Goal: Task Accomplishment & Management: Manage account settings

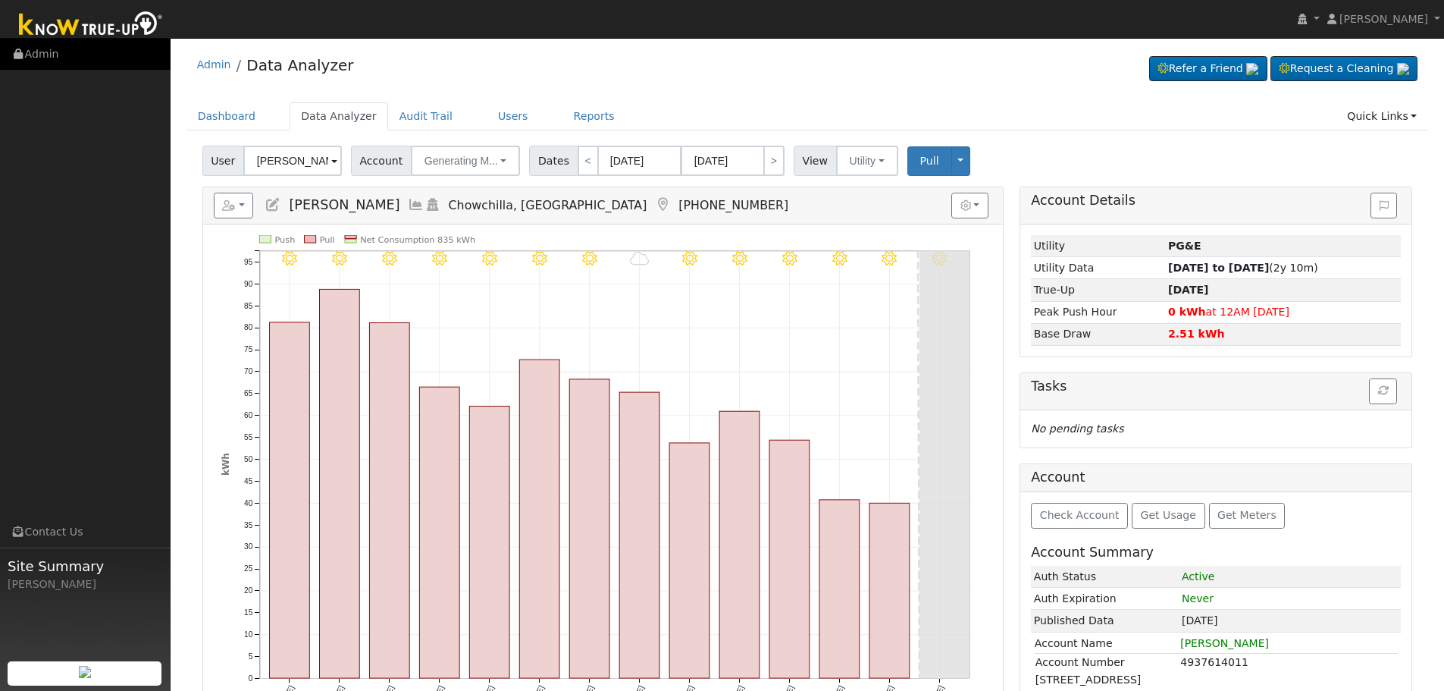
click at [53, 52] on link "Admin" at bounding box center [85, 54] width 171 height 31
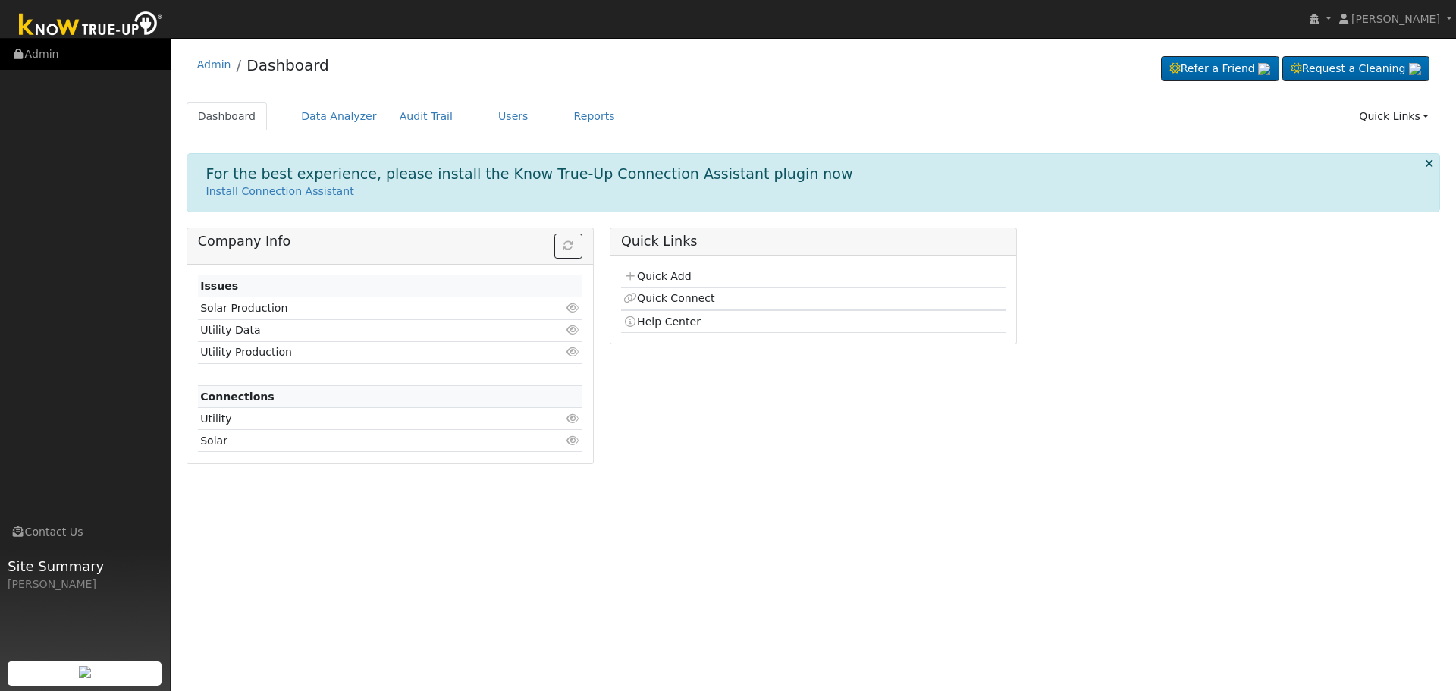
click at [39, 60] on link "Admin" at bounding box center [85, 54] width 171 height 31
click at [310, 118] on link "Data Analyzer" at bounding box center [339, 116] width 99 height 28
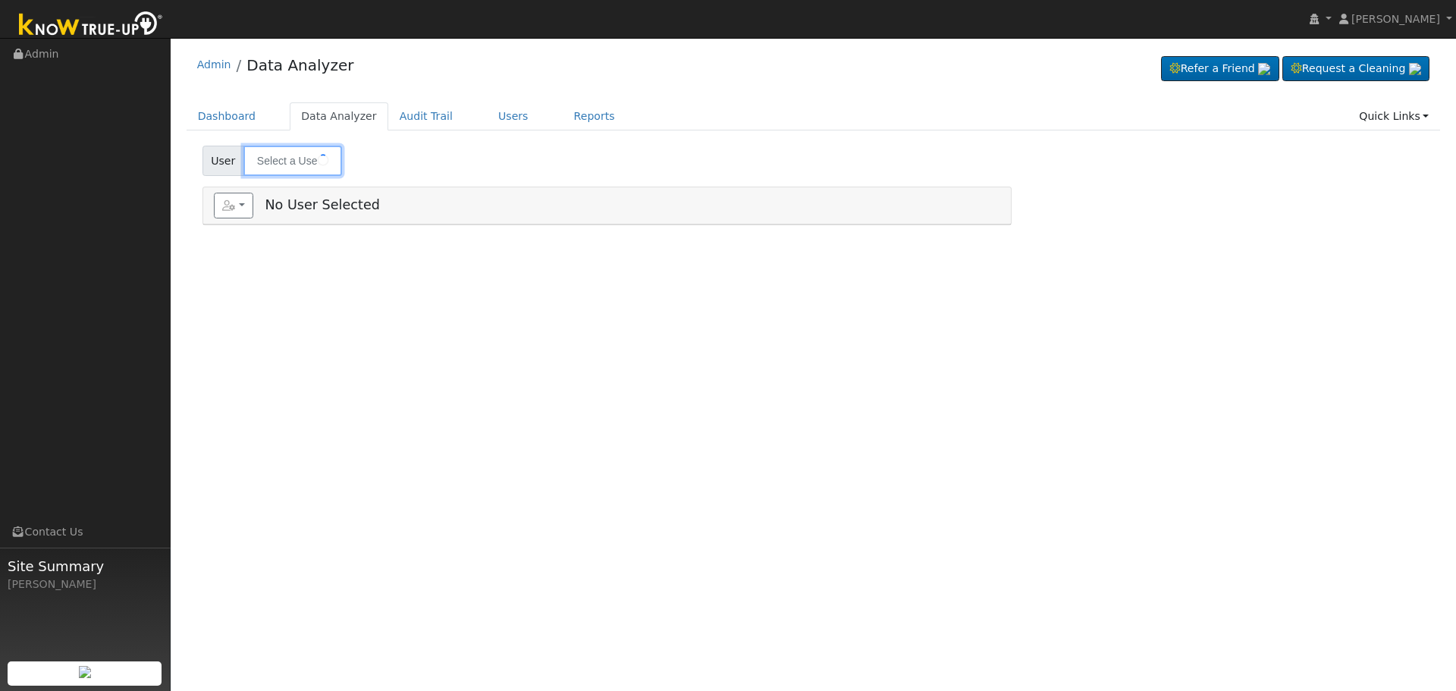
type input "Jennifer Holt"
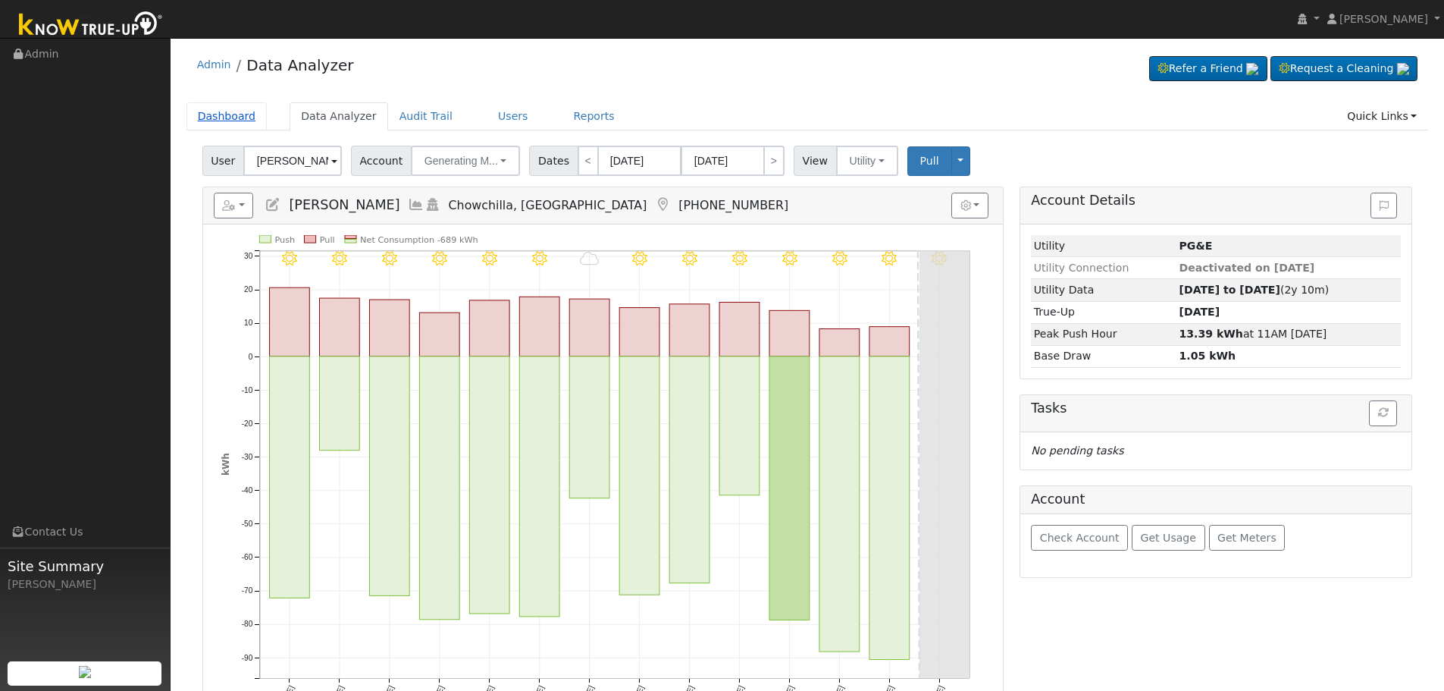
click at [216, 109] on link "Dashboard" at bounding box center [227, 116] width 81 height 28
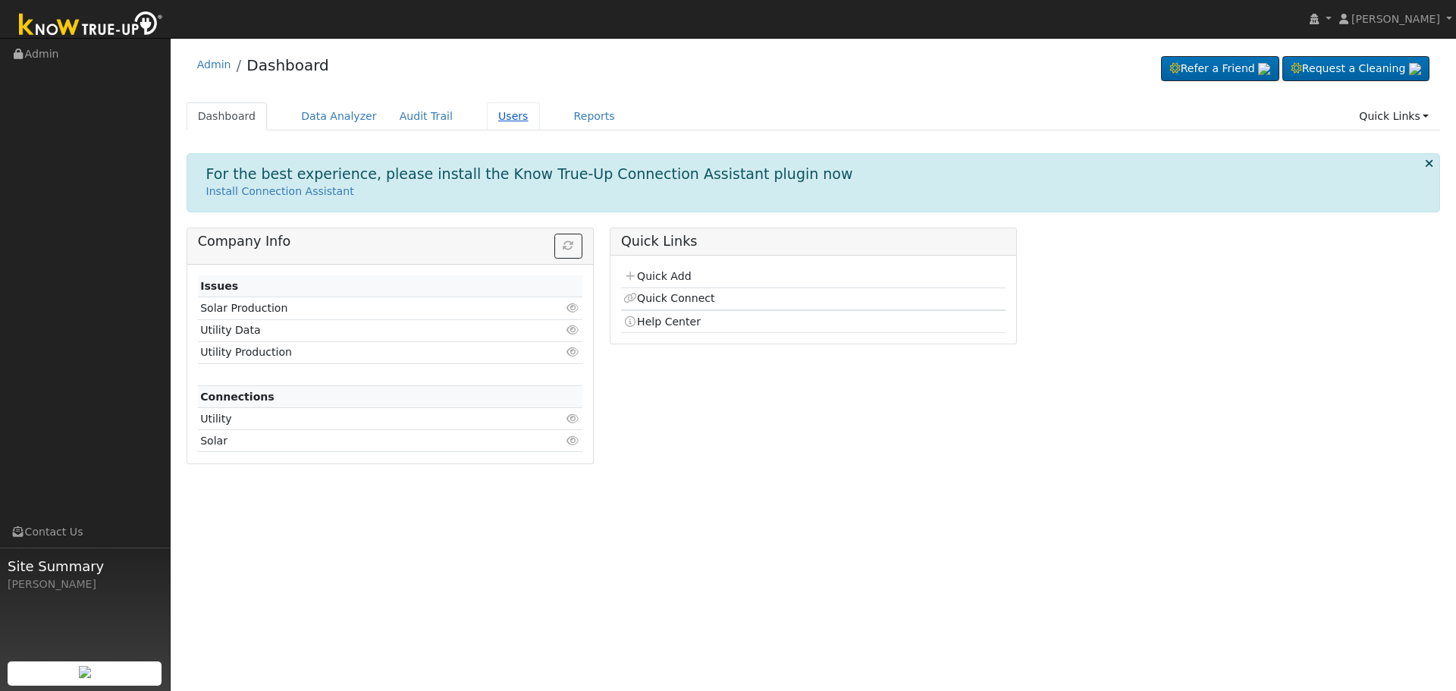
click at [497, 121] on link "Users" at bounding box center [513, 116] width 53 height 28
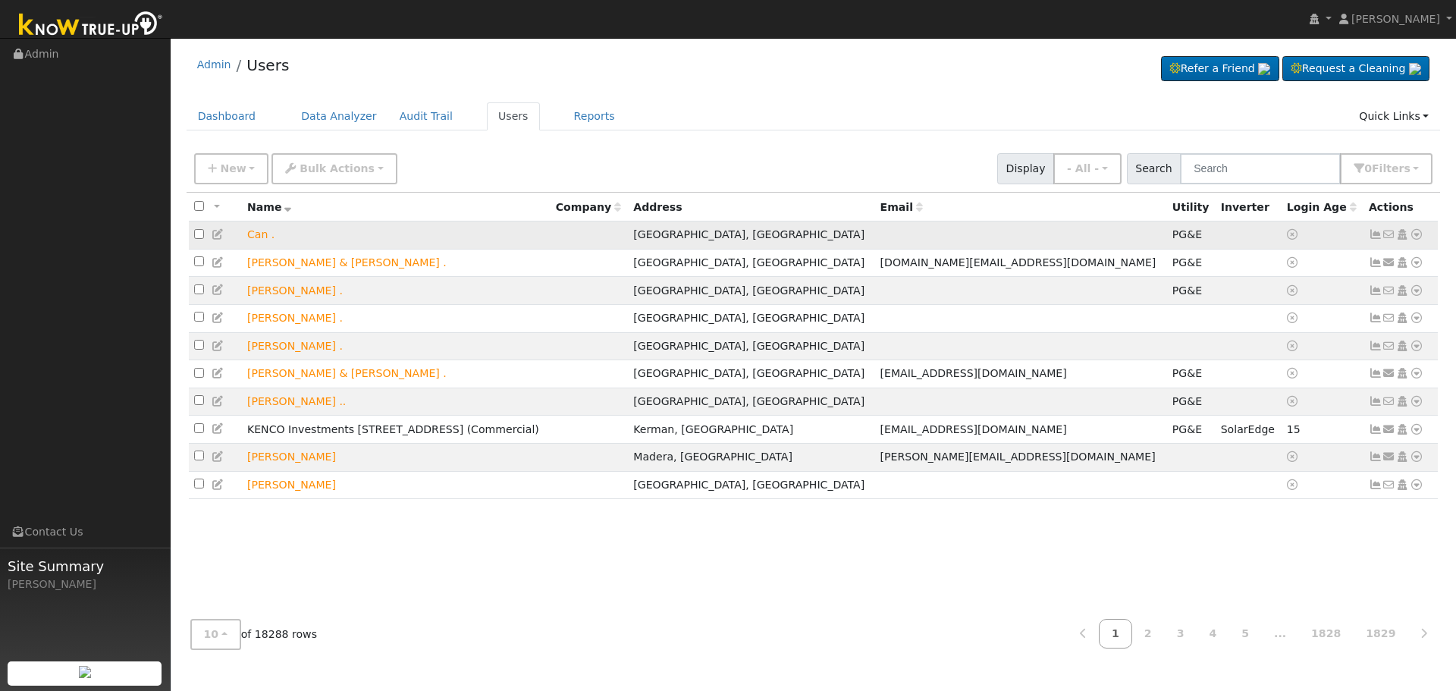
click at [1388, 238] on icon at bounding box center [1389, 234] width 14 height 11
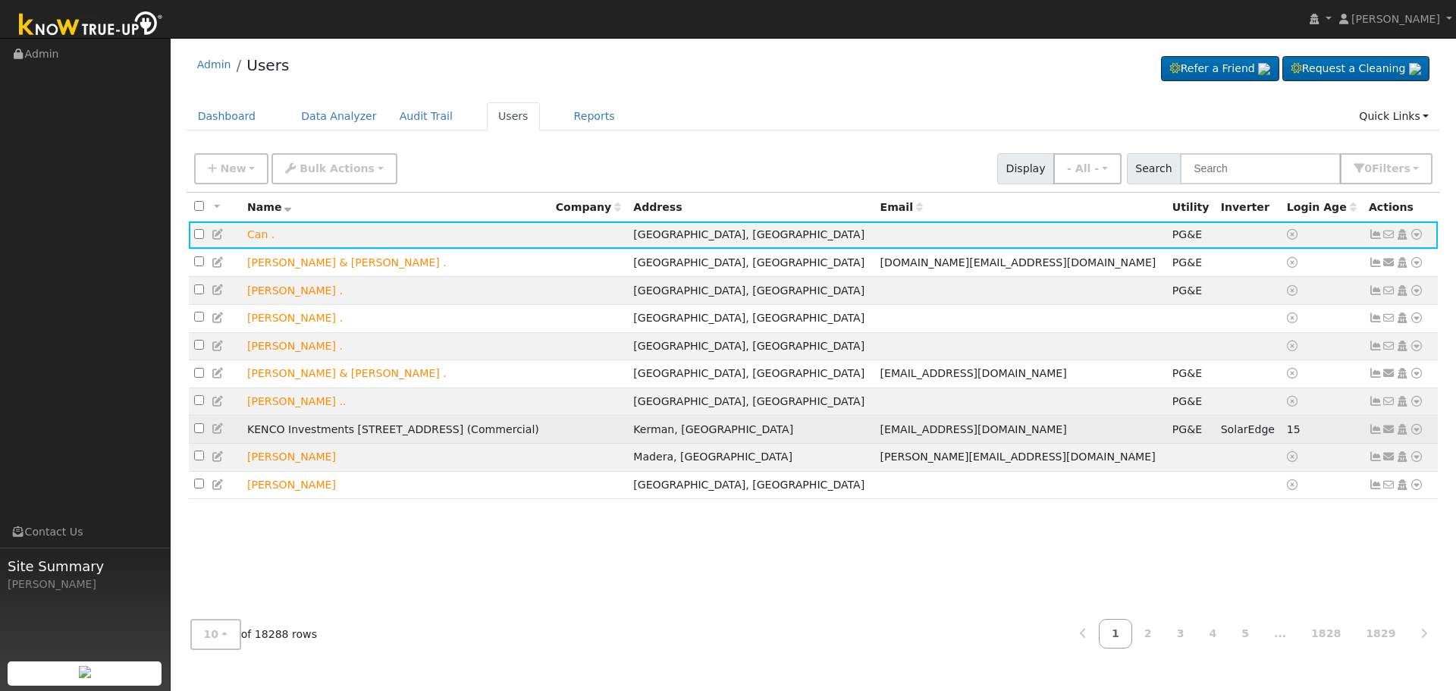
click at [1388, 434] on icon at bounding box center [1389, 429] width 14 height 11
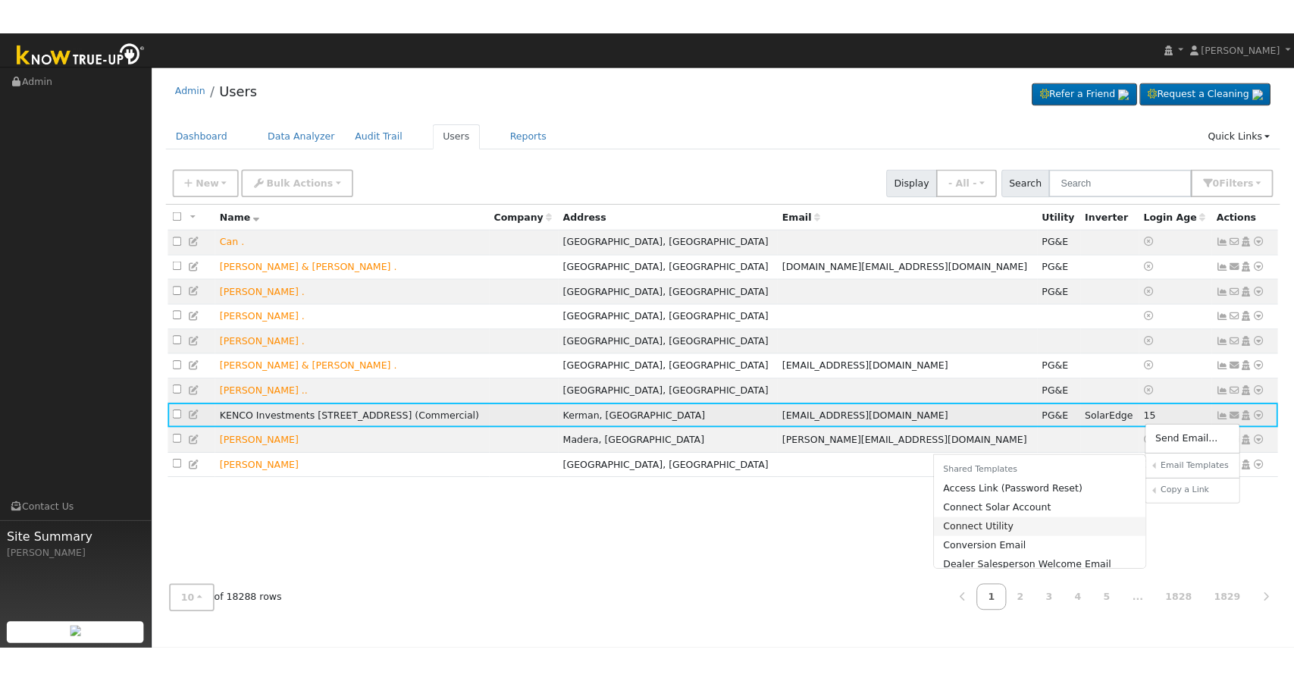
scroll to position [76, 0]
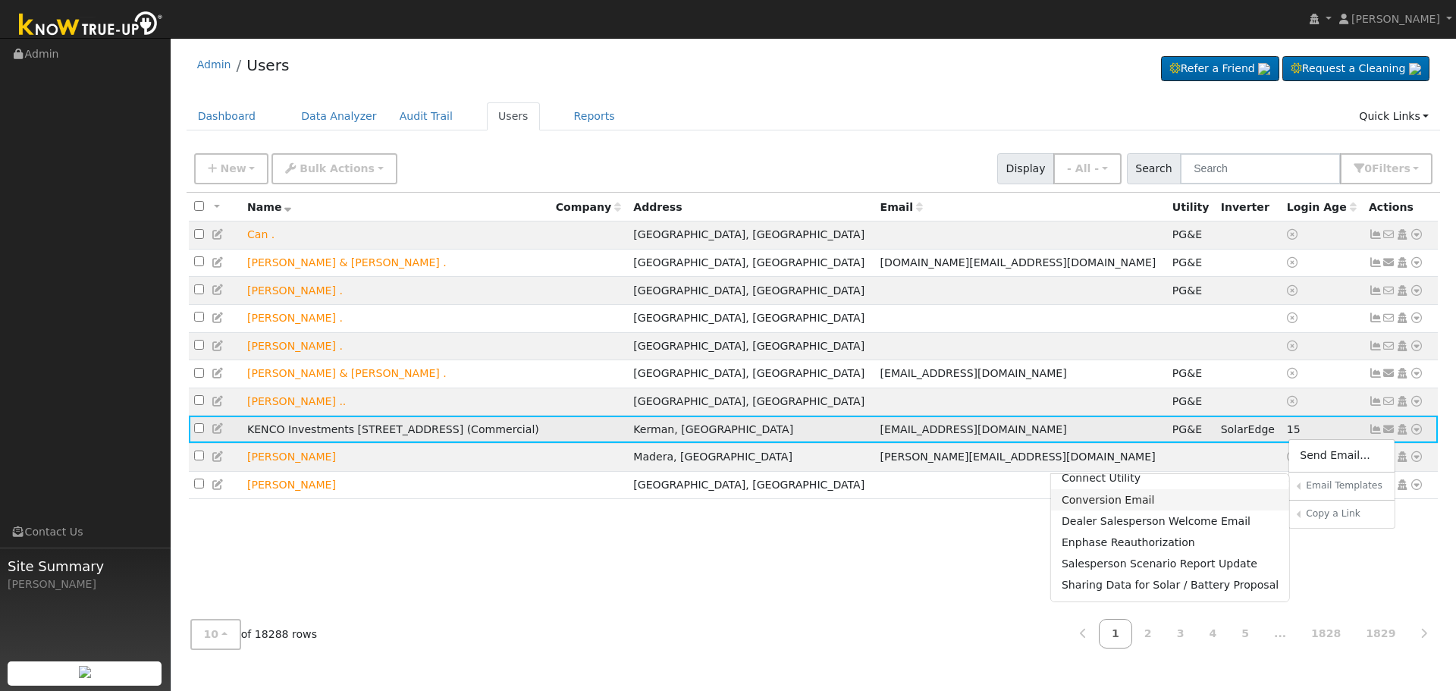
click at [1139, 510] on link "Conversion Email" at bounding box center [1170, 499] width 239 height 21
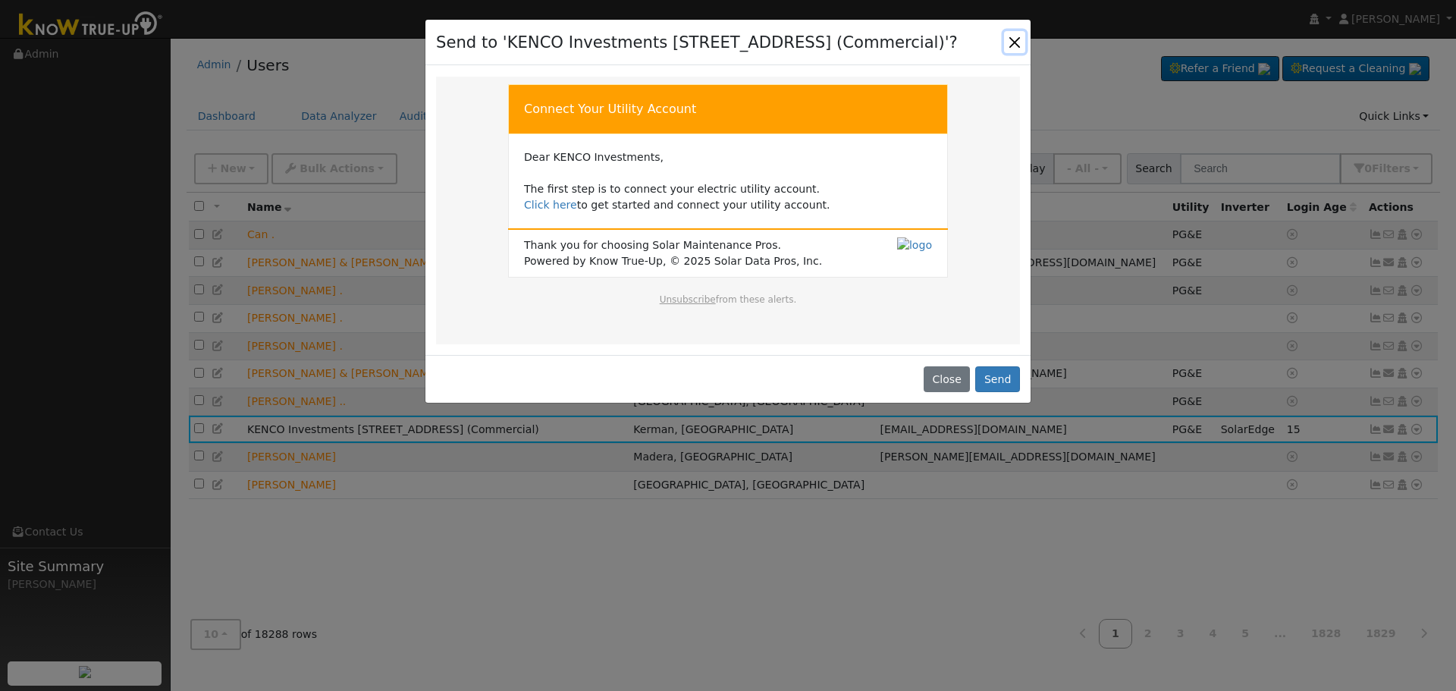
click at [1019, 52] on button "Close" at bounding box center [1014, 41] width 21 height 21
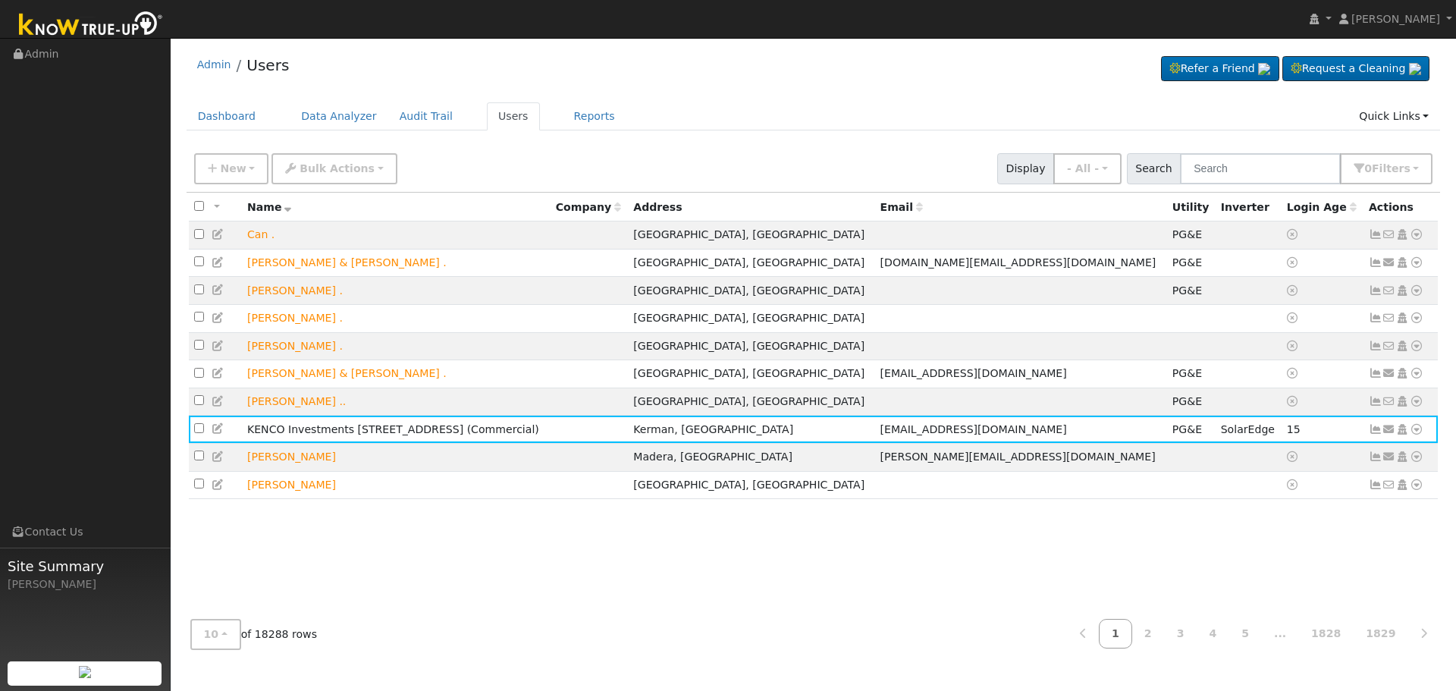
click at [458, 541] on div "All None All on page None on page Name Company Address Email Utility Inverter L…" at bounding box center [814, 400] width 1254 height 415
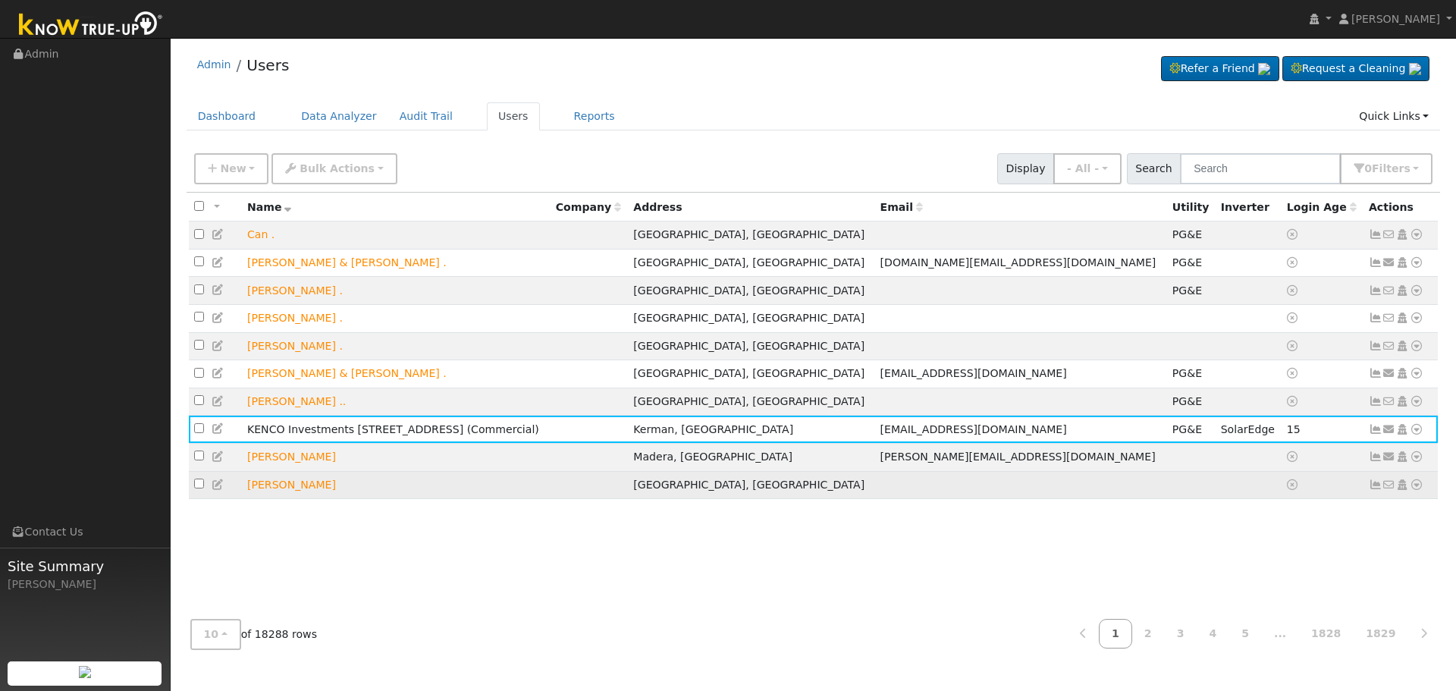
click at [479, 483] on td "[PERSON_NAME]" at bounding box center [396, 485] width 309 height 28
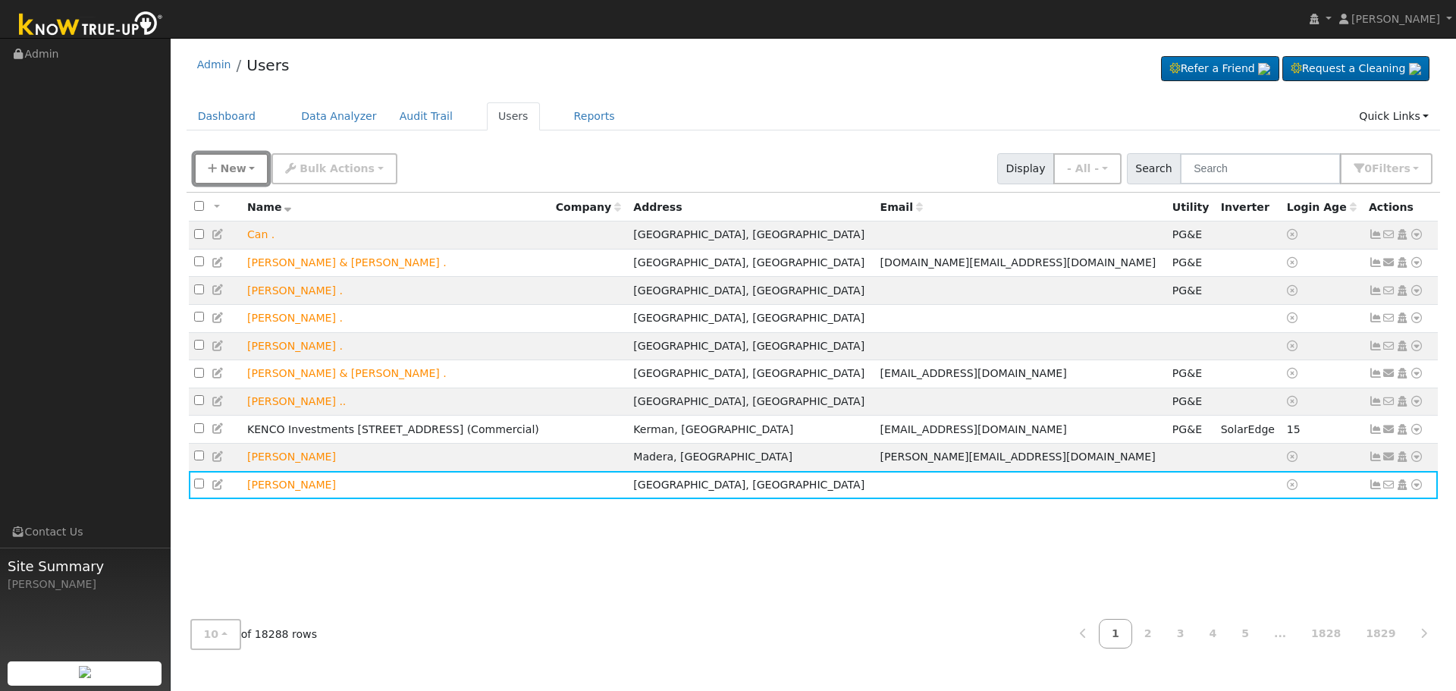
click at [227, 162] on span "New" at bounding box center [233, 168] width 26 height 12
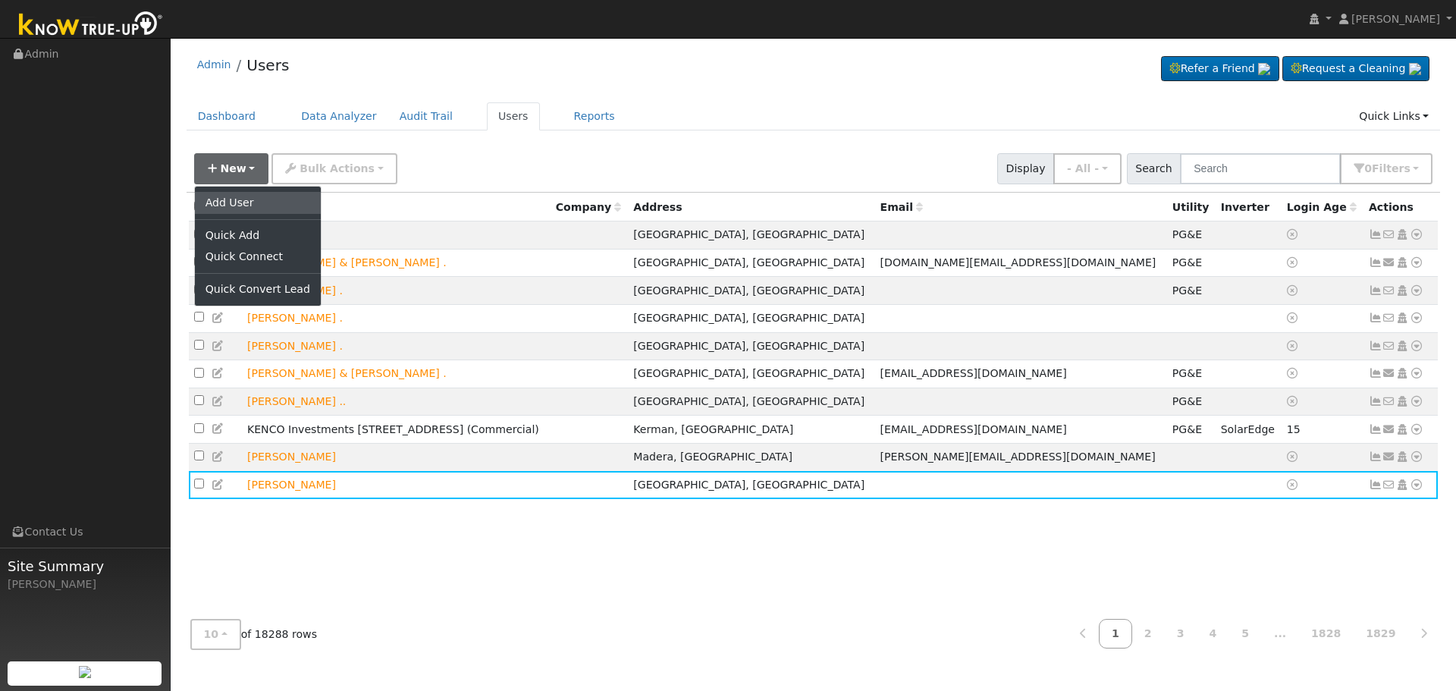
click at [238, 200] on link "Add User" at bounding box center [258, 202] width 126 height 21
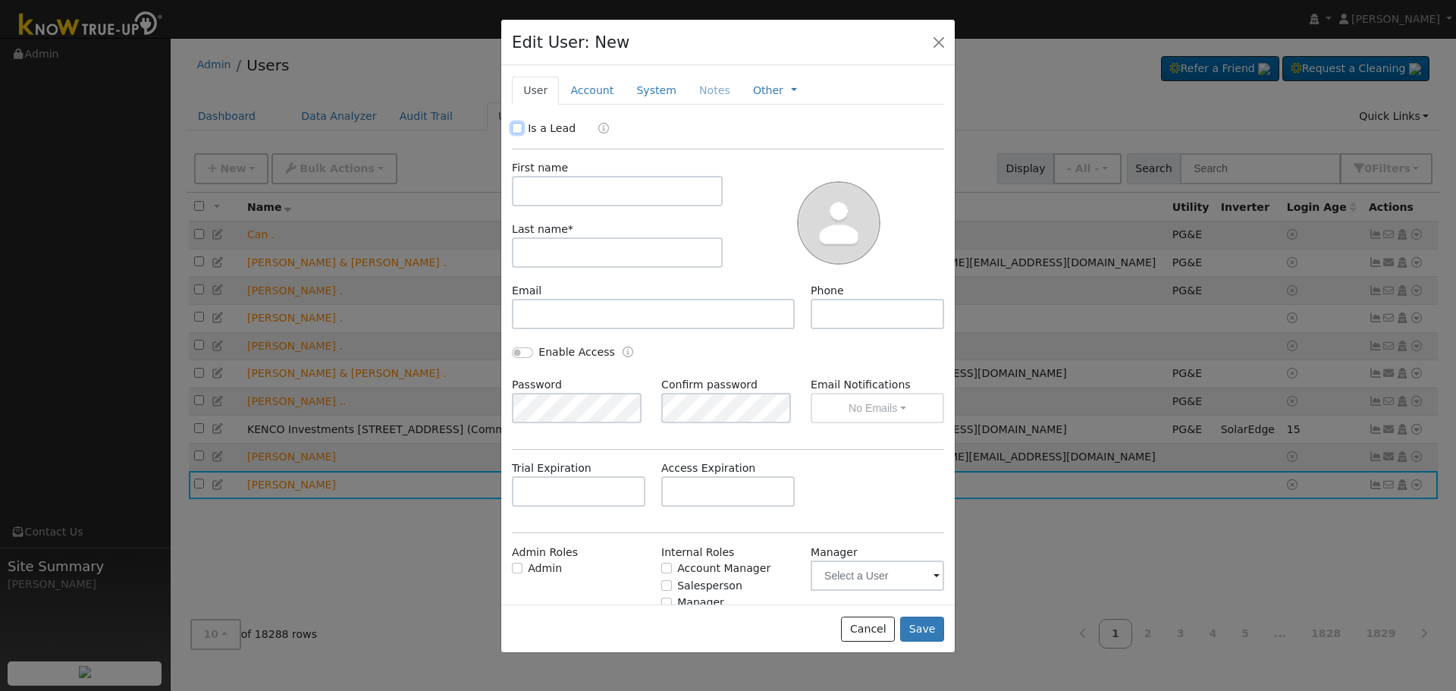
click at [513, 127] on input "Is a Lead" at bounding box center [517, 128] width 11 height 11
checkbox input "true"
click at [600, 95] on link "Account" at bounding box center [592, 91] width 66 height 28
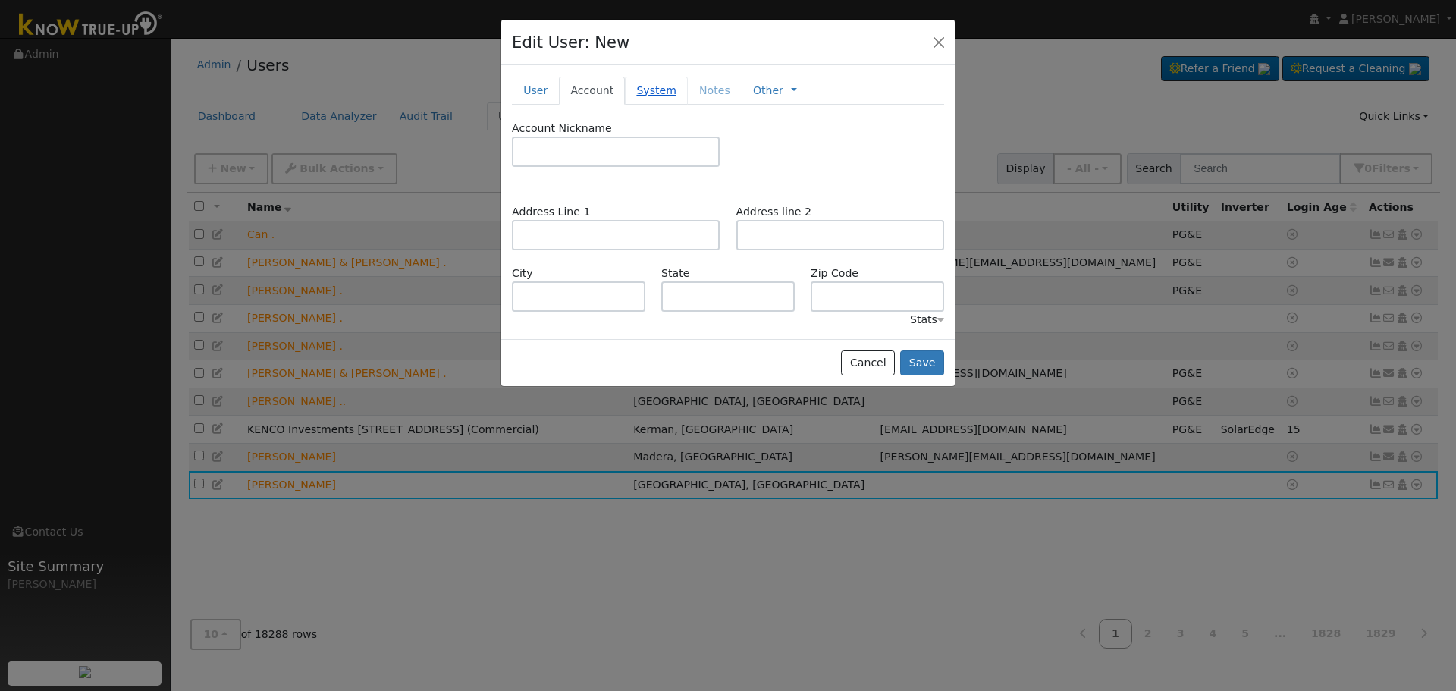
click at [647, 96] on link "System" at bounding box center [656, 91] width 63 height 28
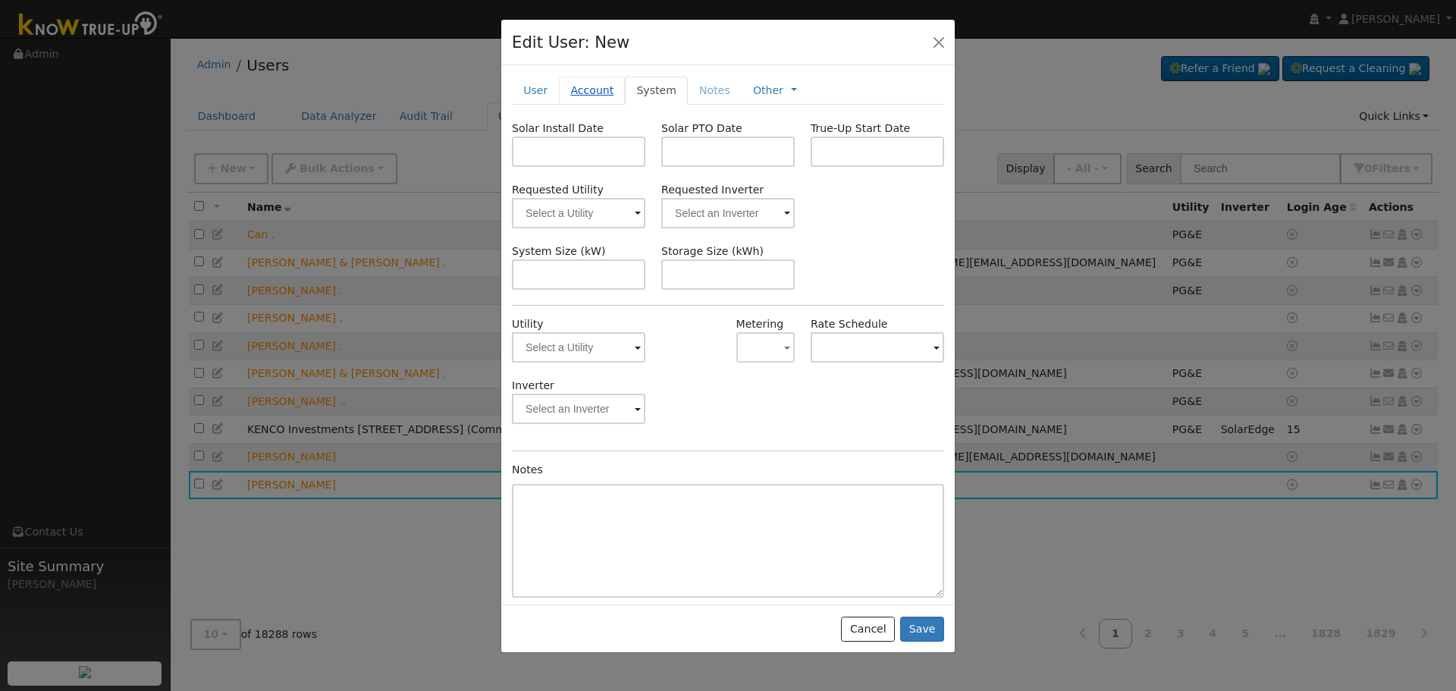
click at [600, 99] on link "Account" at bounding box center [592, 91] width 66 height 28
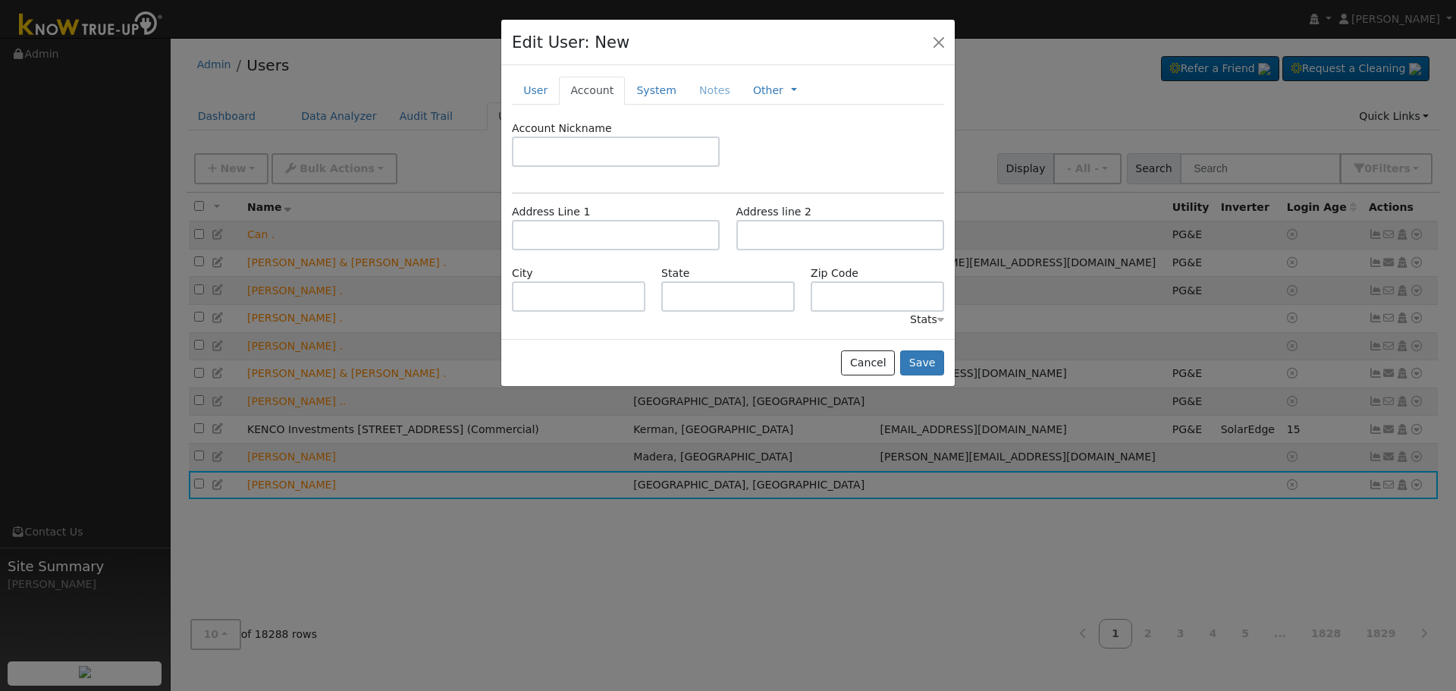
drag, startPoint x: 519, startPoint y: 79, endPoint x: 537, endPoint y: 72, distance: 18.7
click at [525, 74] on div "New Account Nickname Cancel Create Are you sure you want to create new account …" at bounding box center [727, 201] width 453 height 273
click at [529, 89] on link "User" at bounding box center [535, 91] width 47 height 28
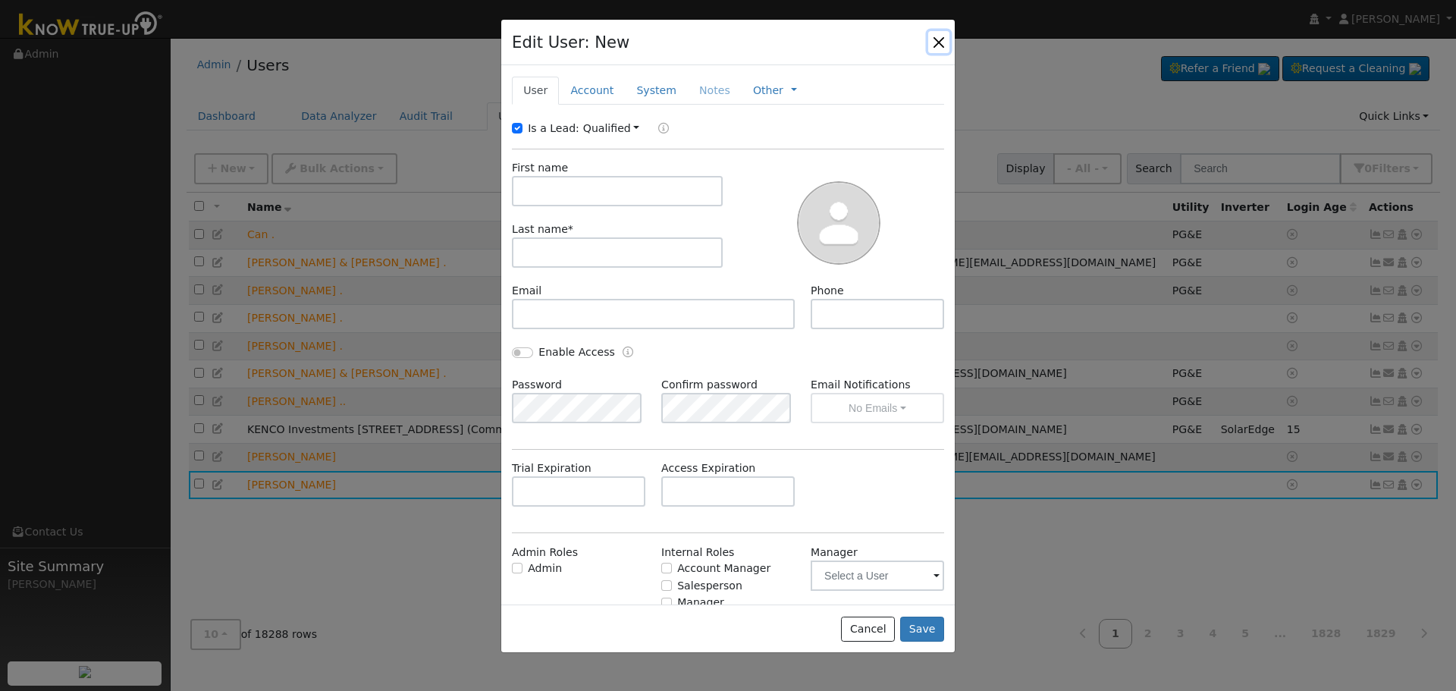
click at [937, 48] on button "button" at bounding box center [938, 41] width 21 height 21
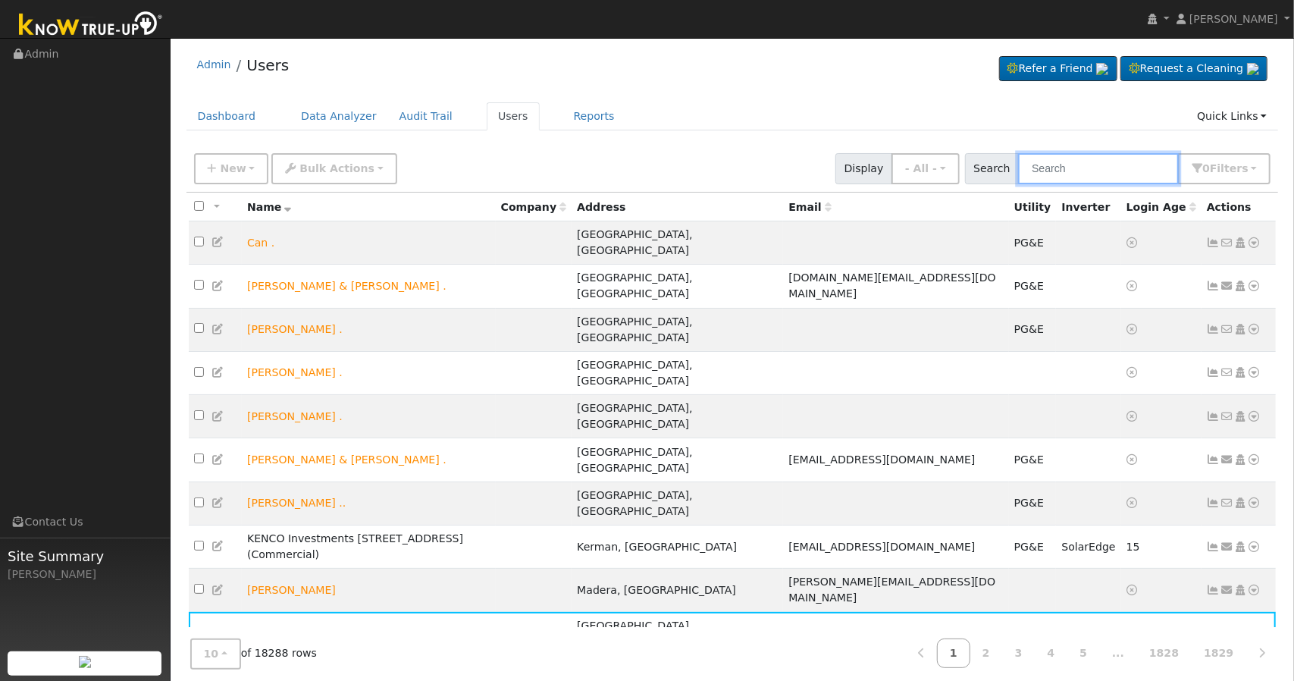
click at [1098, 166] on input "text" at bounding box center [1098, 168] width 161 height 31
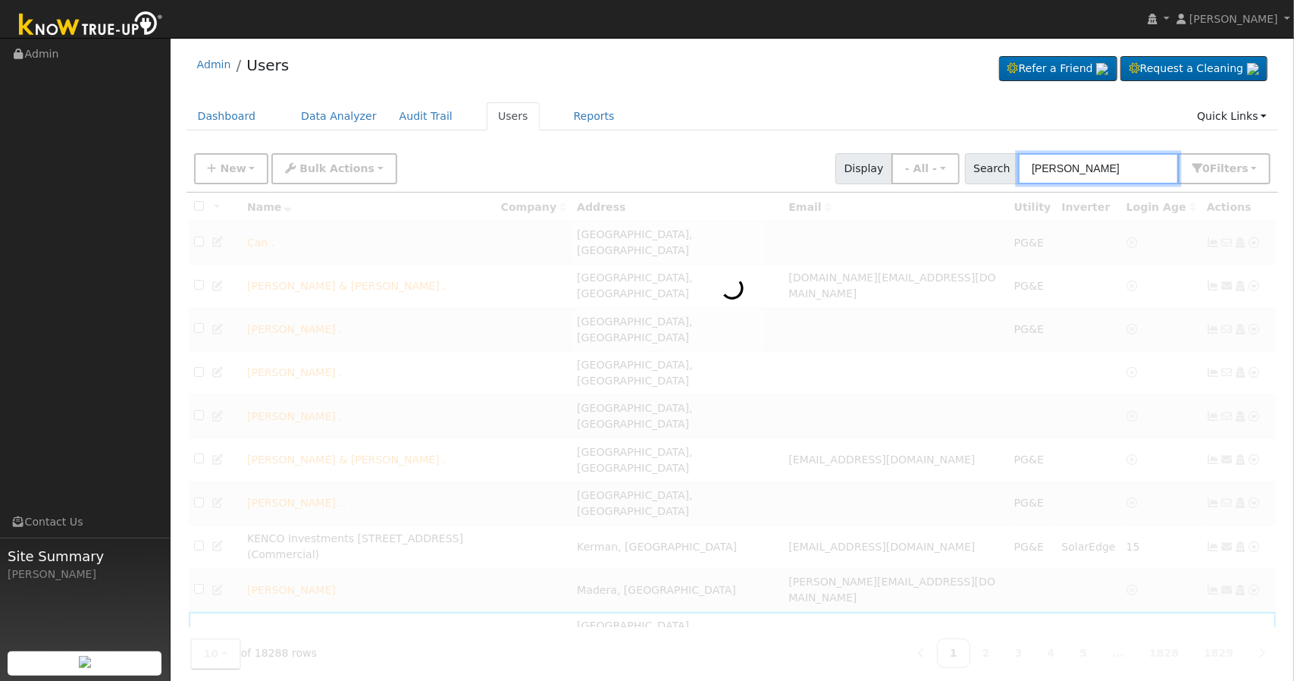
type input "[PERSON_NAME]"
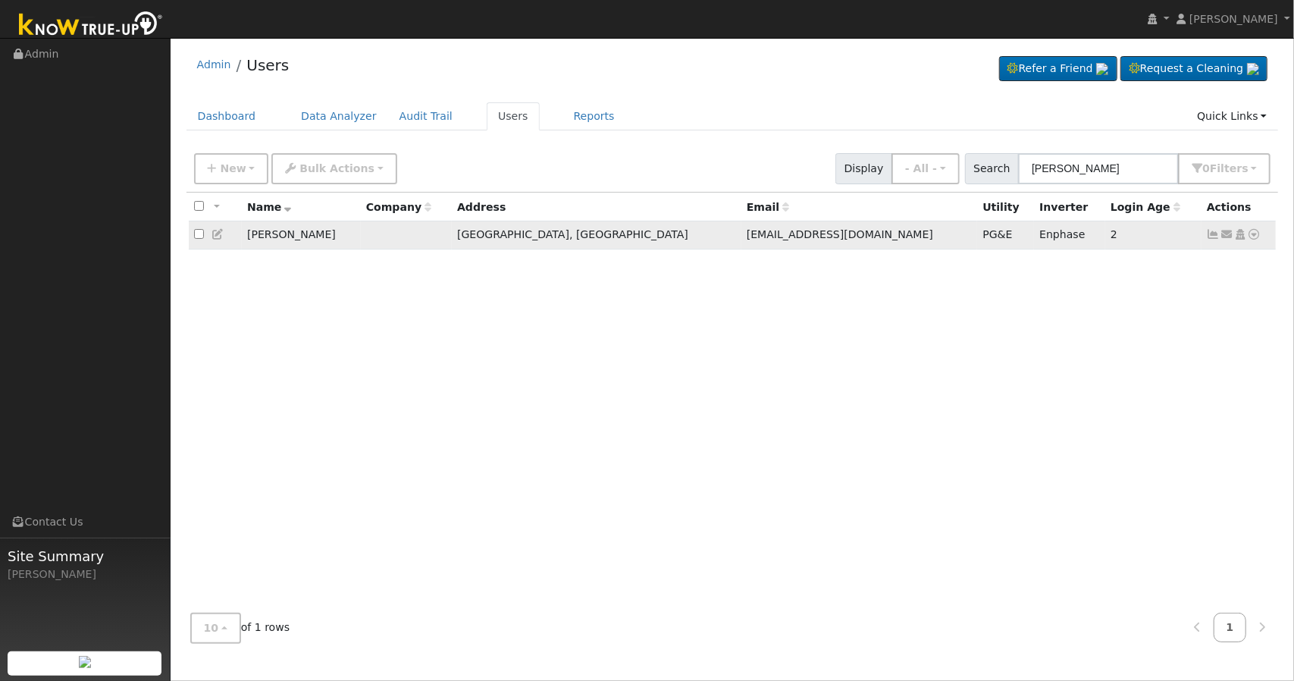
click at [435, 236] on td at bounding box center [406, 235] width 91 height 28
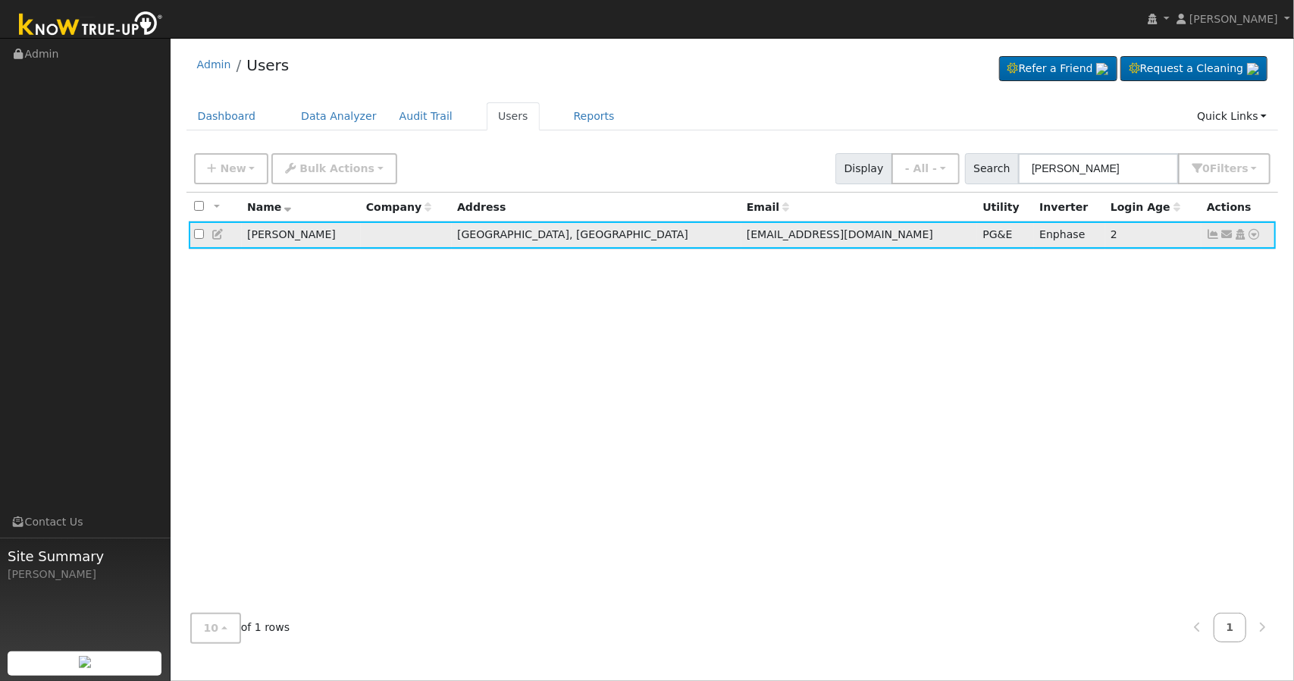
click at [435, 236] on td at bounding box center [406, 235] width 91 height 28
click at [214, 237] on icon at bounding box center [219, 234] width 14 height 11
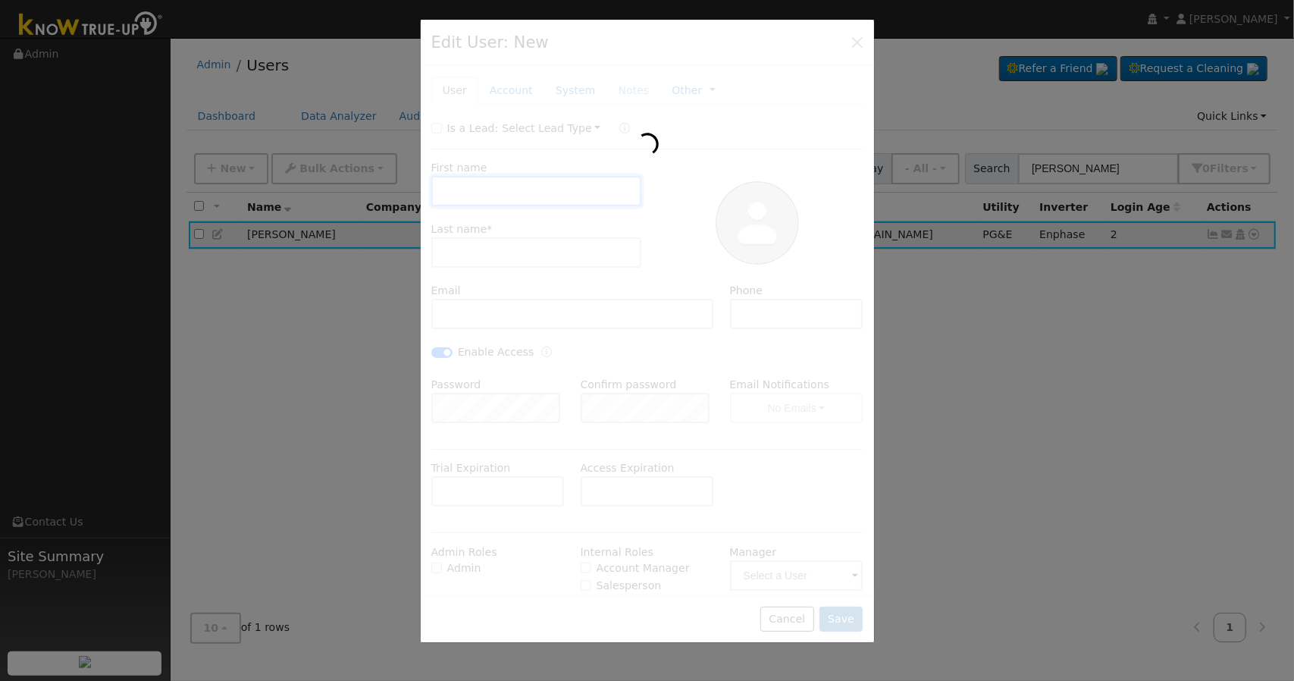
type input "[DATE]"
checkbox input "false"
type input "[PERSON_NAME]"
type input "[EMAIL_ADDRESS][DOMAIN_NAME]"
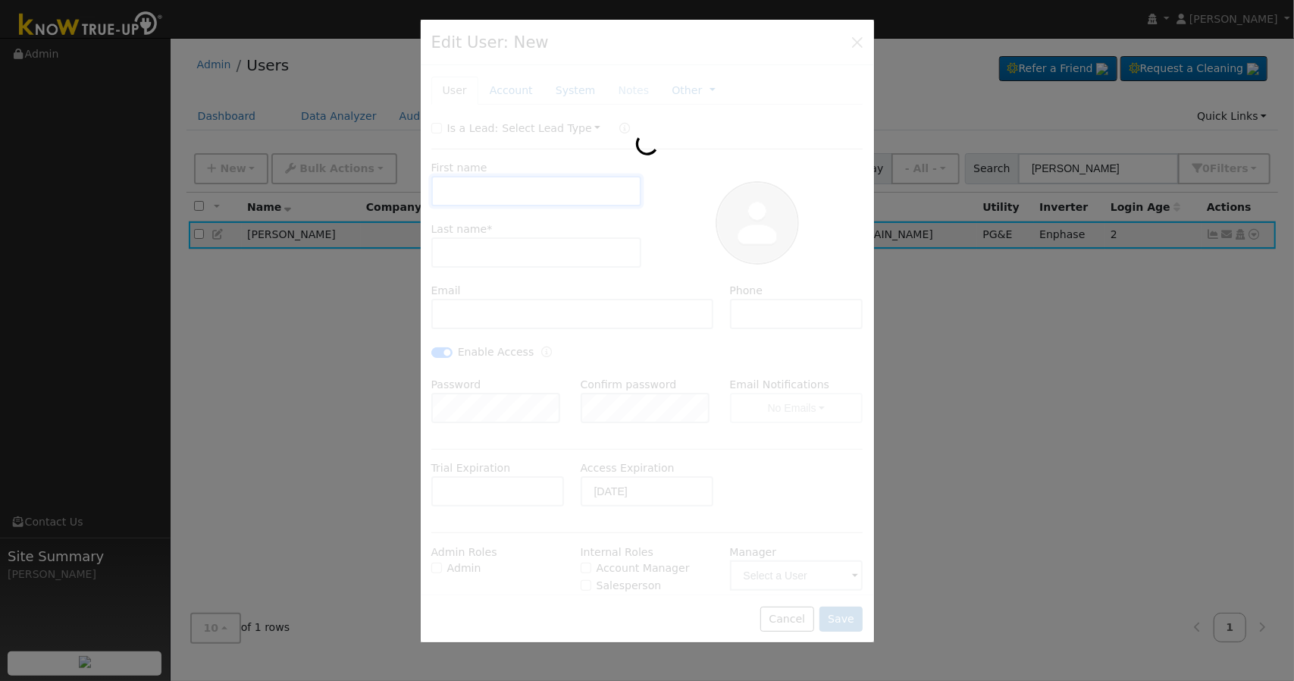
type input "[PHONE_NUMBER]"
checkbox input "true"
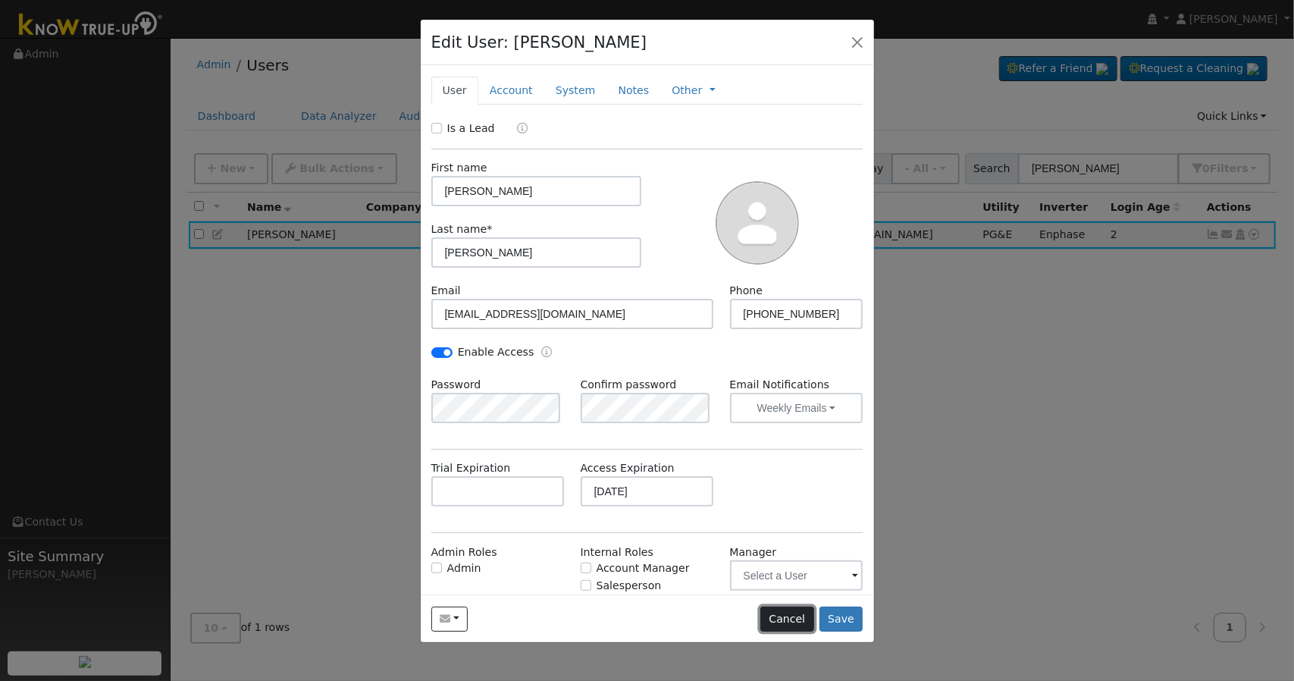
click at [789, 615] on button "Cancel" at bounding box center [787, 620] width 54 height 26
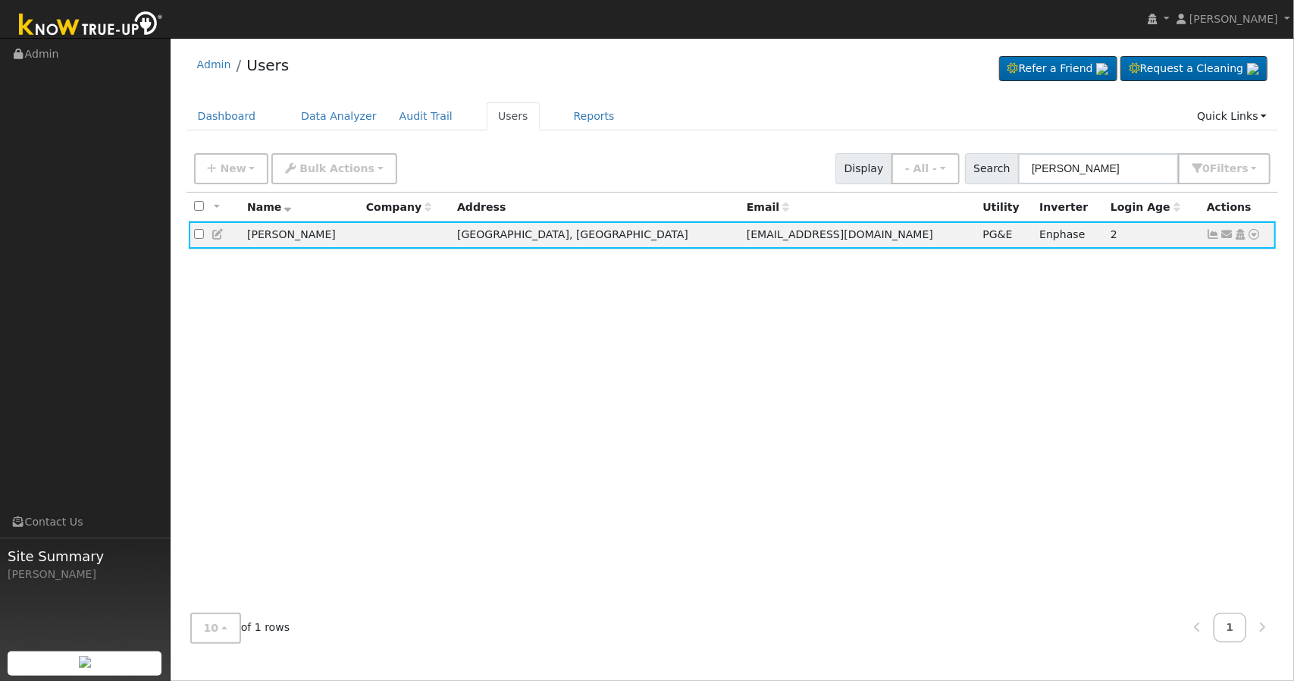
drag, startPoint x: 18, startPoint y: 156, endPoint x: 22, endPoint y: 287, distance: 130.5
click at [27, 343] on ul "Navigation Admin Links Contact Us Site Summary [PERSON_NAME]" at bounding box center [85, 379] width 171 height 681
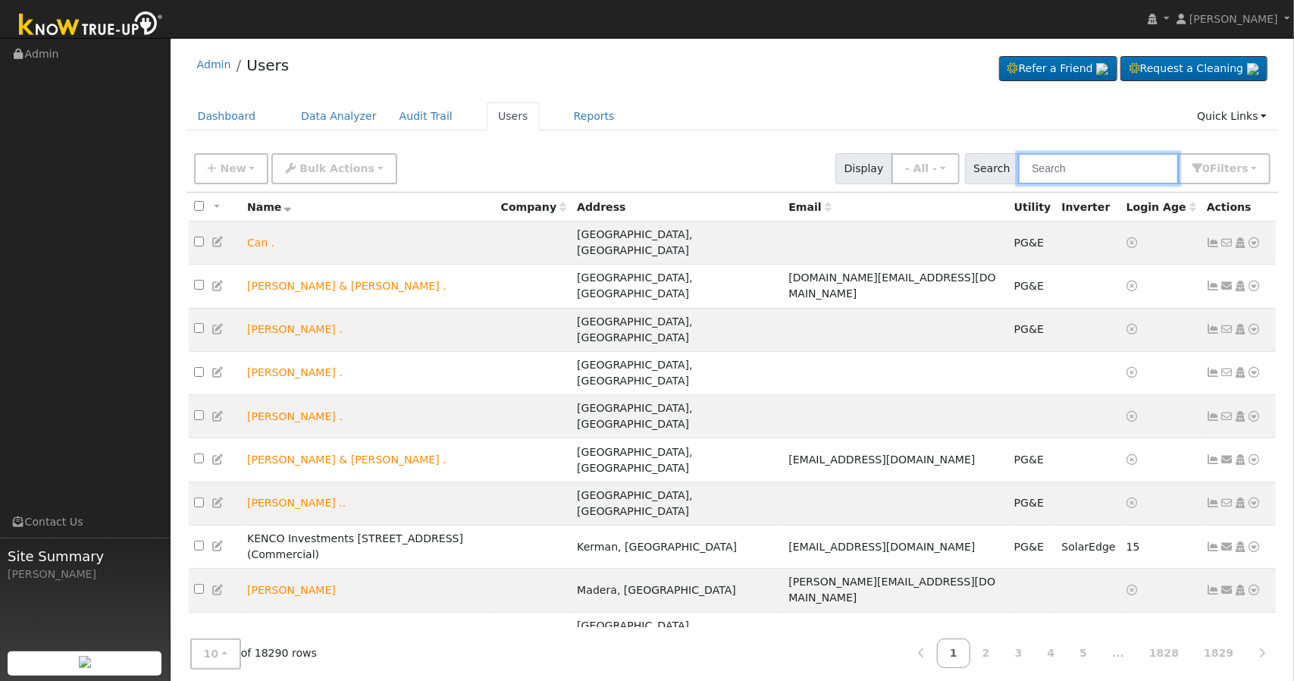
click at [1075, 165] on input "text" at bounding box center [1098, 168] width 161 height 31
drag, startPoint x: 1074, startPoint y: 166, endPoint x: 1068, endPoint y: 172, distance: 8.6
paste input "Cameron Forgey"
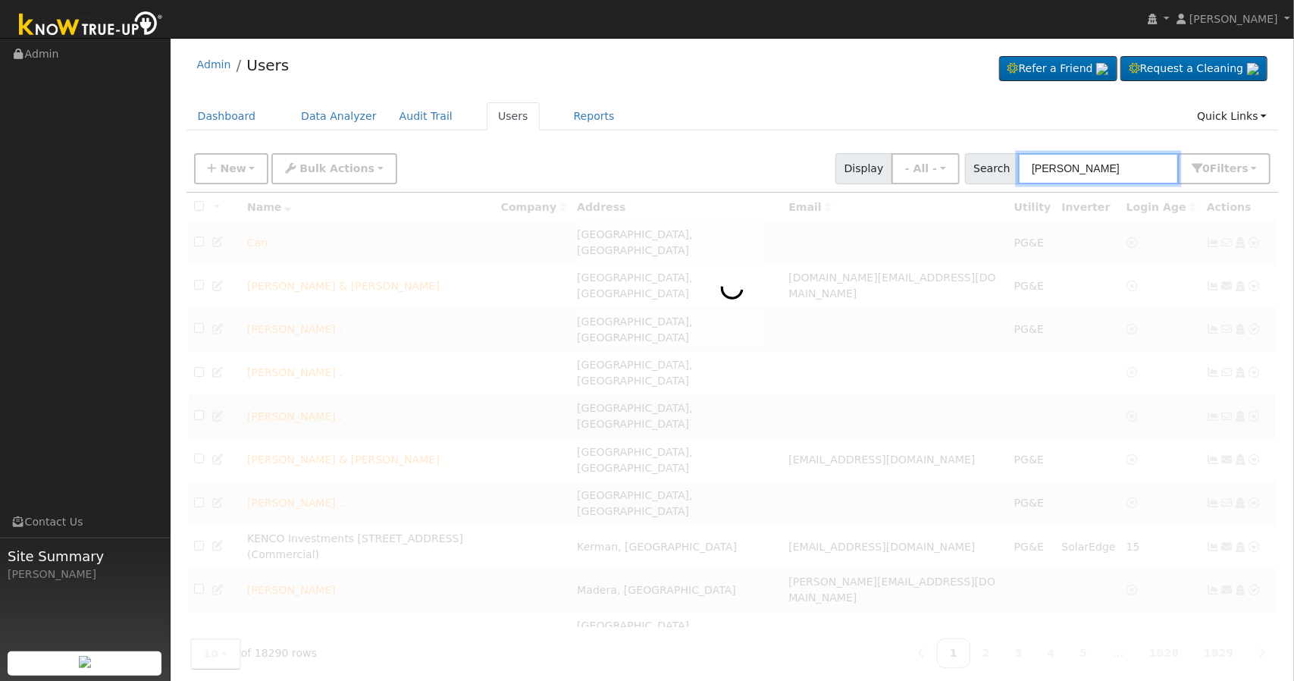
type input "Cameron Forgey"
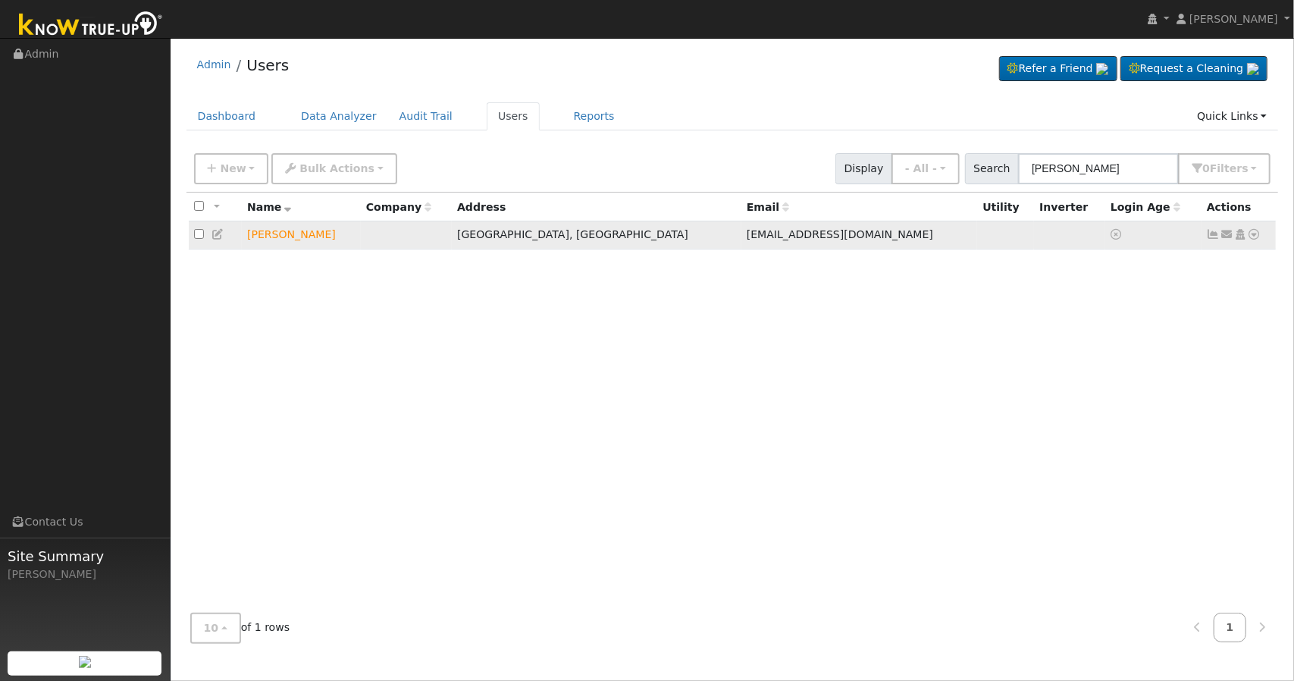
click at [1225, 233] on icon at bounding box center [1228, 234] width 14 height 11
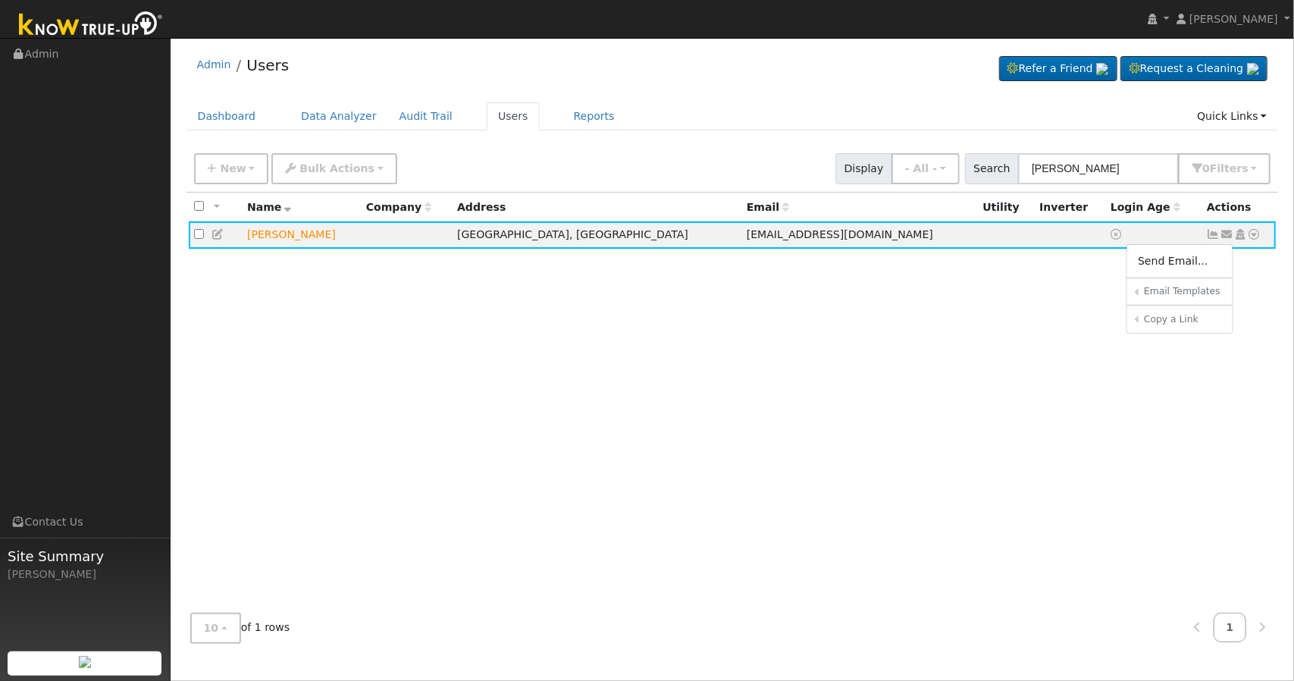
click at [1121, 410] on div "All None All on page None on page Name Company Address Email Utility Inverter L…" at bounding box center [733, 397] width 1093 height 409
click at [1244, 240] on link at bounding box center [1241, 234] width 14 height 12
